Goal: Information Seeking & Learning: Learn about a topic

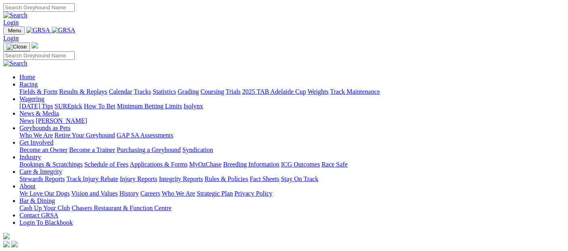
click at [38, 81] on link "Racing" at bounding box center [28, 84] width 18 height 7
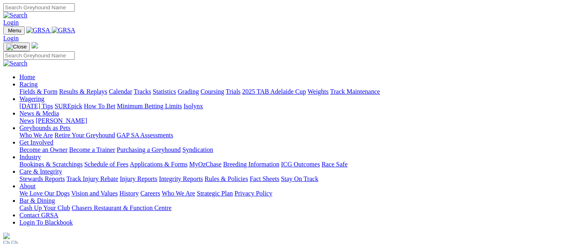
click at [25, 88] on link "Fields & Form" at bounding box center [38, 91] width 38 height 7
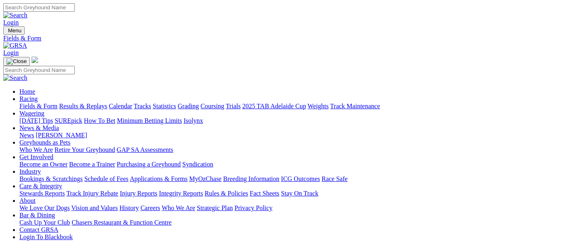
scroll to position [180, 0]
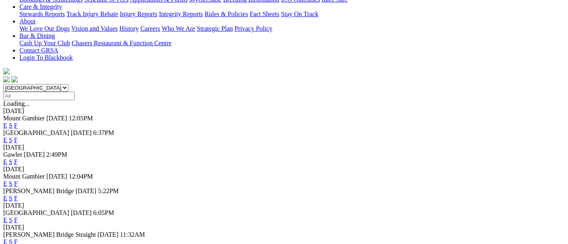
click at [18, 239] on link "F" at bounding box center [16, 242] width 4 height 7
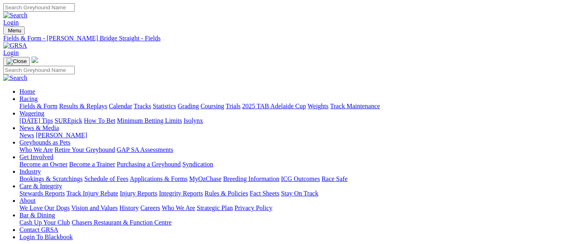
click at [44, 103] on link "Fields & Form" at bounding box center [38, 106] width 38 height 7
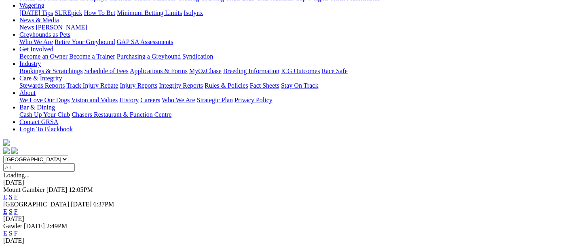
scroll to position [224, 0]
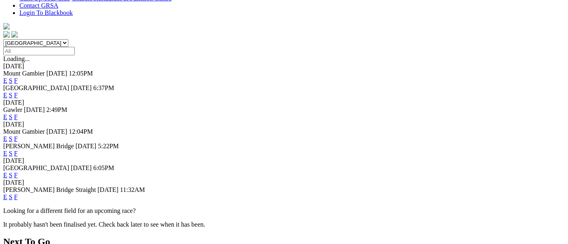
click at [18, 172] on span "F" at bounding box center [16, 175] width 4 height 7
click at [18, 172] on link "F" at bounding box center [16, 175] width 4 height 7
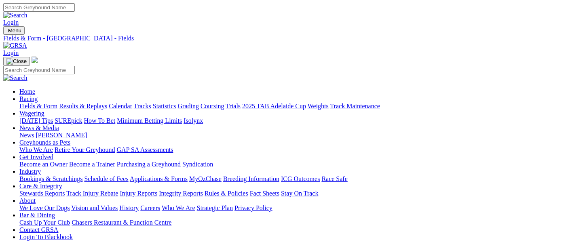
click at [29, 103] on link "Fields & Form" at bounding box center [38, 106] width 38 height 7
